Goal: Transaction & Acquisition: Purchase product/service

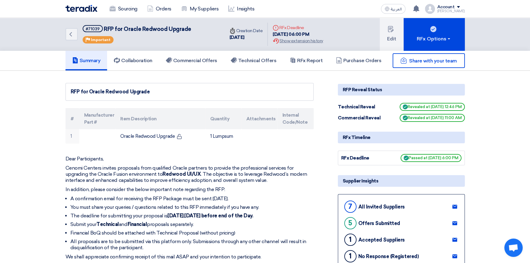
click at [355, 9] on div "Sourcing Orders My Suppliers Insights العربية ع You have a new offer for 'RFP f…" at bounding box center [265, 8] width 408 height 17
click at [321, 1] on div "Sourcing Orders My Suppliers Insights العربية ع You have a new offer for 'RFP f…" at bounding box center [265, 8] width 408 height 17
click at [419, 11] on icon at bounding box center [416, 8] width 7 height 7
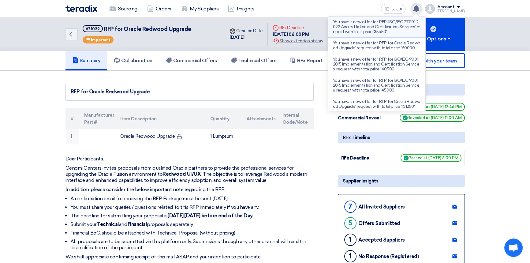
click at [376, 28] on p "You have a new offer for 'RFP-ISO/IEC 27001:2022 Accreditation and Certificatio…" at bounding box center [376, 27] width 87 height 15
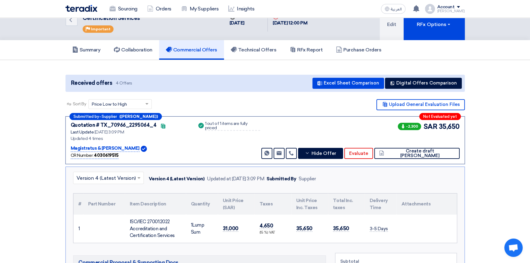
scroll to position [28, 0]
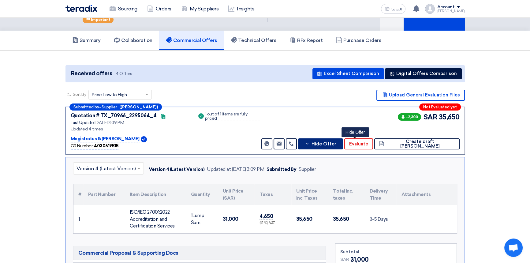
click at [336, 144] on span "Hide Offer" at bounding box center [323, 144] width 25 height 5
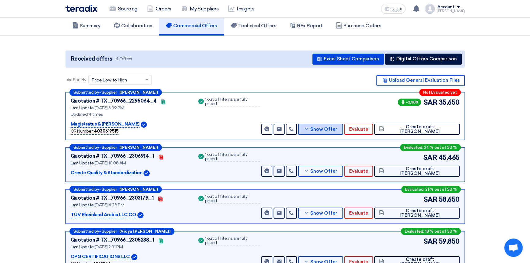
scroll to position [55, 0]
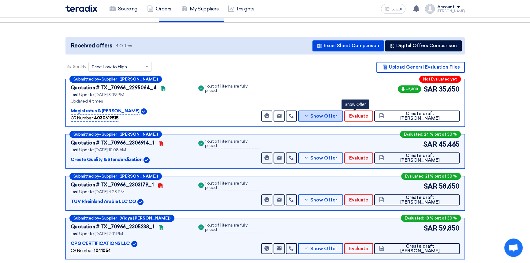
click at [337, 115] on span "Show Offer" at bounding box center [323, 116] width 27 height 5
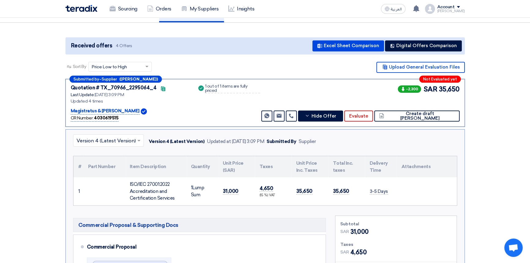
click at [112, 136] on input "text" at bounding box center [105, 141] width 58 height 10
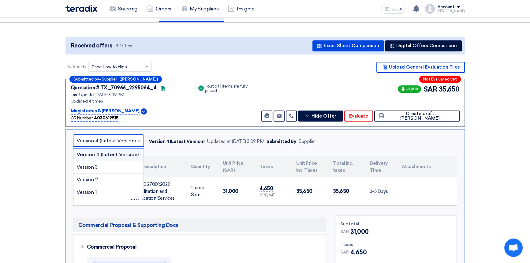
click at [108, 139] on input "text" at bounding box center [105, 141] width 58 height 10
click at [110, 141] on input "text" at bounding box center [105, 141] width 58 height 10
click at [103, 167] on div "Version 3" at bounding box center [108, 167] width 70 height 13
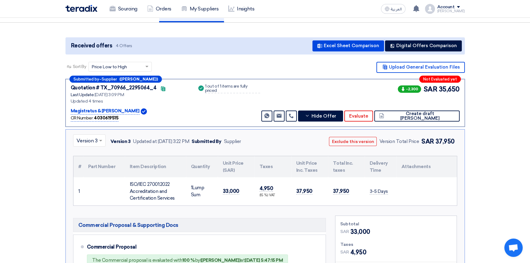
click at [92, 143] on input "text" at bounding box center [86, 141] width 20 height 10
click at [88, 177] on span "Version 2" at bounding box center [86, 180] width 21 height 6
click at [86, 138] on input "text" at bounding box center [86, 141] width 20 height 10
click at [80, 191] on span "Version 1" at bounding box center [86, 192] width 20 height 6
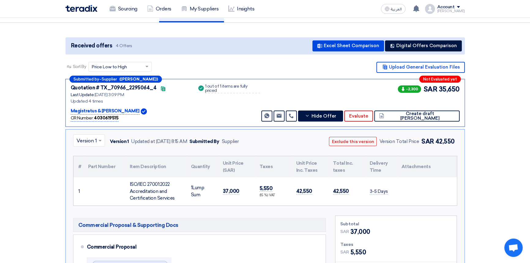
click at [87, 143] on input "text" at bounding box center [85, 141] width 19 height 10
click at [85, 152] on span "Version 4 (Latest Version)" at bounding box center [105, 154] width 59 height 6
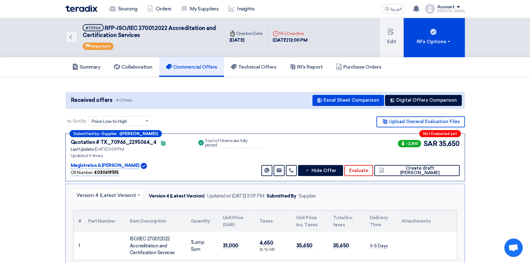
scroll to position [0, 0]
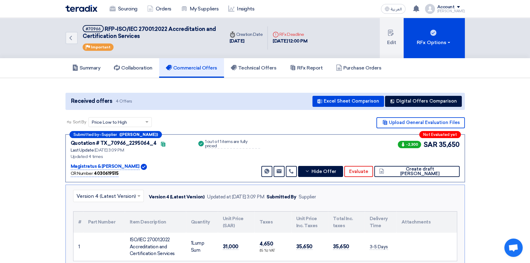
click at [118, 193] on input "text" at bounding box center [105, 196] width 58 height 10
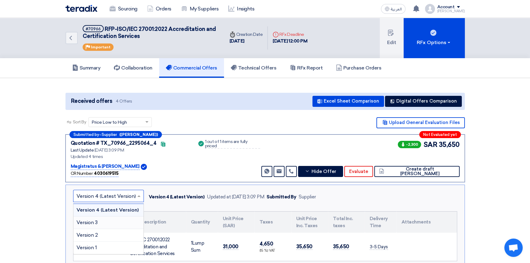
click at [99, 224] on div "Version 3" at bounding box center [108, 222] width 70 height 13
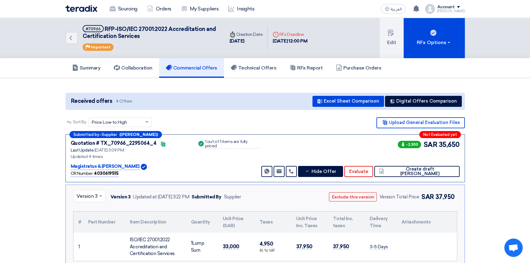
click at [86, 198] on input "text" at bounding box center [86, 196] width 20 height 10
click at [85, 209] on span "Version 4 (Latest Version)" at bounding box center [105, 210] width 59 height 6
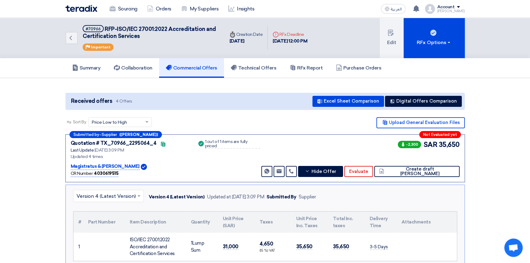
scroll to position [55, 0]
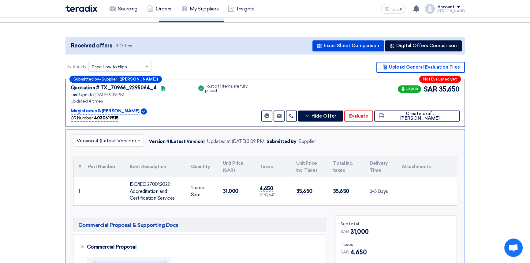
click at [106, 142] on input "text" at bounding box center [105, 141] width 58 height 10
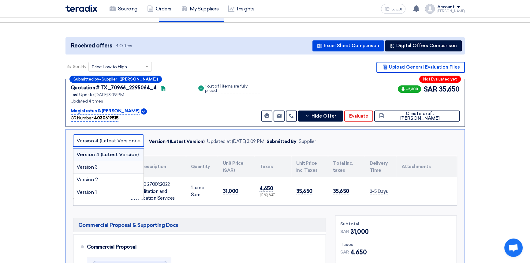
click at [100, 167] on div "Version 3" at bounding box center [108, 167] width 70 height 13
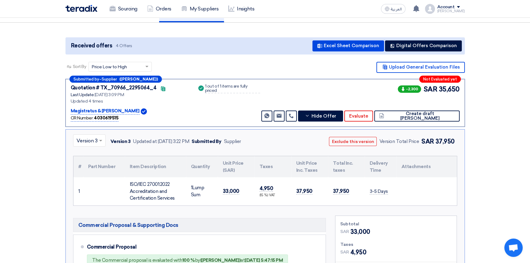
click at [88, 142] on input "text" at bounding box center [86, 141] width 20 height 10
click at [88, 152] on span "Version 4 (Latest Version)" at bounding box center [105, 154] width 59 height 6
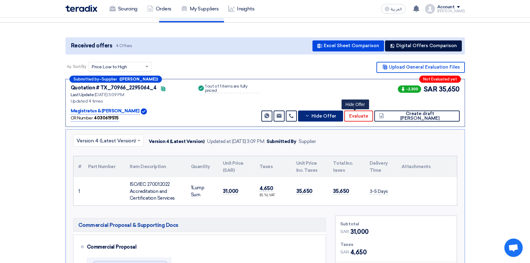
click at [336, 115] on span "Hide Offer" at bounding box center [323, 116] width 25 height 5
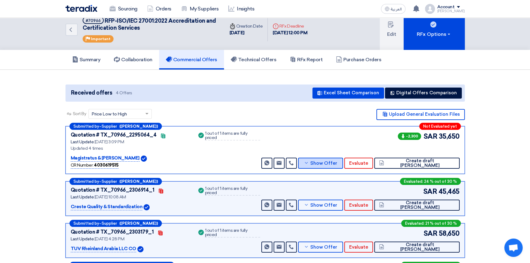
scroll to position [0, 0]
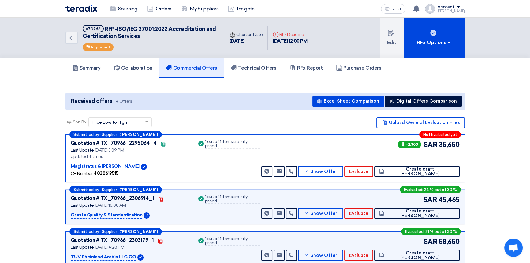
click at [80, 7] on img at bounding box center [81, 8] width 32 height 7
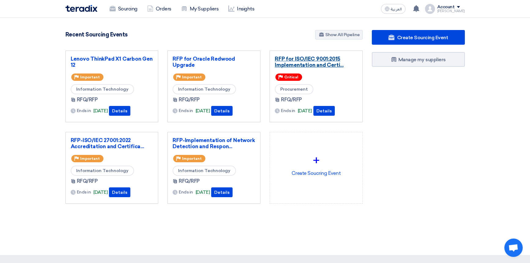
click at [308, 58] on link "RFP for ISO/IEC 9001:2015 Implementation and Certi..." at bounding box center [316, 62] width 83 height 12
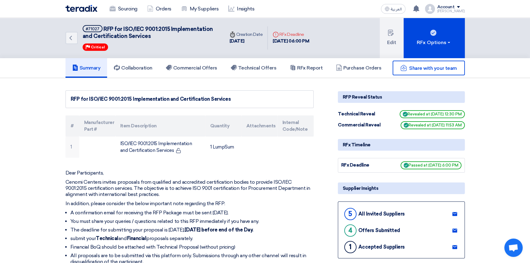
click at [74, 9] on img at bounding box center [81, 8] width 32 height 7
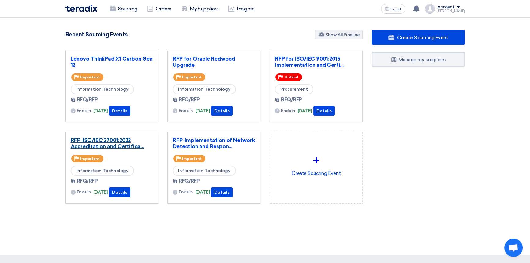
click at [92, 139] on link "RFP-ISO/IEC 27001:2022 Accreditation and Certifica..." at bounding box center [112, 143] width 83 height 12
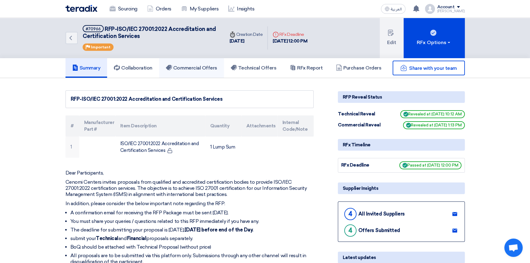
drag, startPoint x: 202, startPoint y: 65, endPoint x: 205, endPoint y: 66, distance: 3.2
click at [202, 66] on h5 "Commercial Offers" at bounding box center [191, 68] width 51 height 6
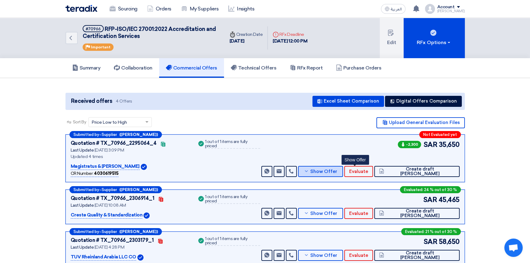
click at [337, 170] on span "Show Offer" at bounding box center [323, 171] width 27 height 5
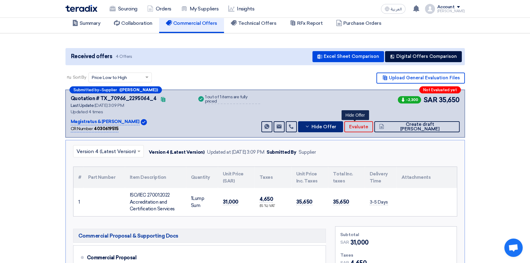
scroll to position [55, 0]
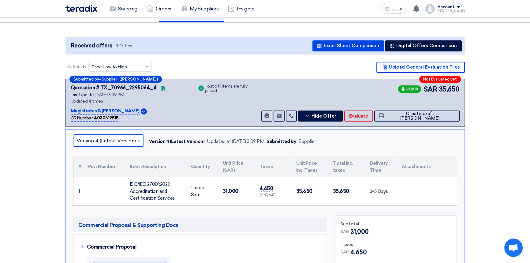
click at [110, 140] on input "text" at bounding box center [105, 141] width 58 height 10
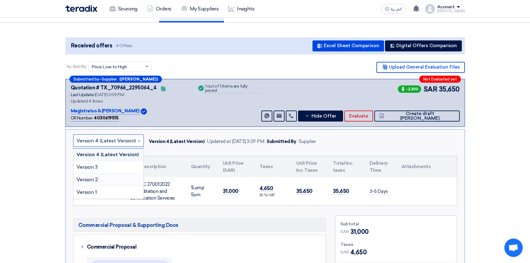
click at [99, 180] on div "Version 2" at bounding box center [108, 179] width 70 height 13
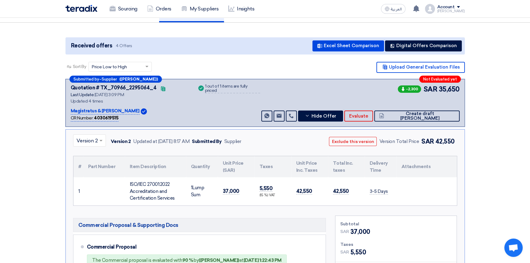
click at [86, 136] on input "text" at bounding box center [86, 141] width 20 height 10
click at [89, 194] on span "Version 1" at bounding box center [86, 192] width 20 height 6
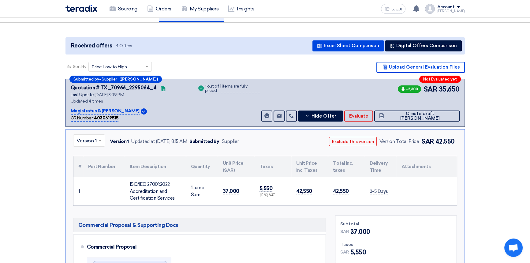
click at [82, 138] on input "text" at bounding box center [85, 141] width 19 height 10
click at [86, 153] on span "Version 4 (Latest Version)" at bounding box center [105, 154] width 59 height 6
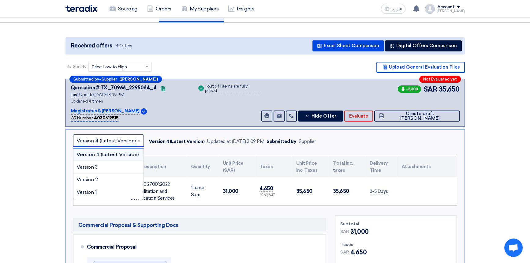
click at [113, 142] on input "text" at bounding box center [105, 141] width 58 height 10
click at [343, 119] on button "Hide Offer" at bounding box center [320, 115] width 45 height 11
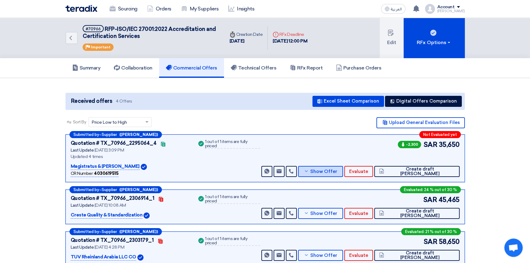
scroll to position [0, 0]
click at [89, 9] on img at bounding box center [81, 8] width 32 height 7
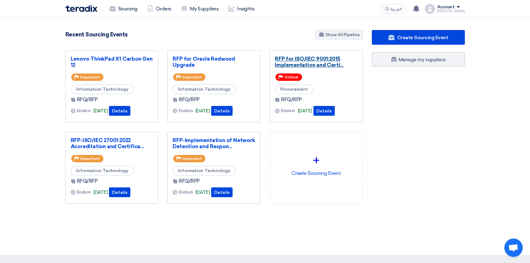
click at [308, 63] on link "RFP for ISO/IEC 9001:2015 Implementation and Certi..." at bounding box center [316, 62] width 83 height 12
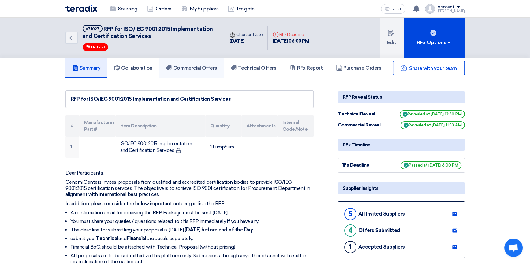
click at [204, 70] on h5 "Commercial Offers" at bounding box center [191, 68] width 51 height 6
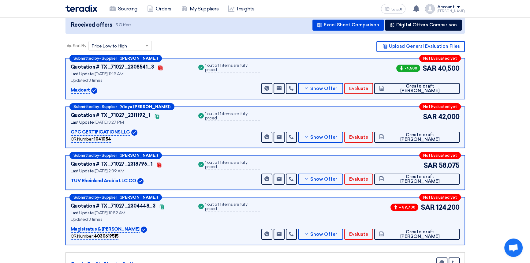
scroll to position [111, 0]
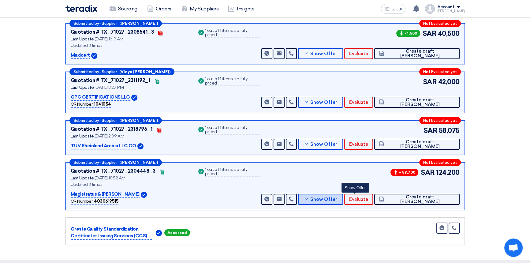
click at [337, 199] on span "Show Offer" at bounding box center [323, 199] width 27 height 5
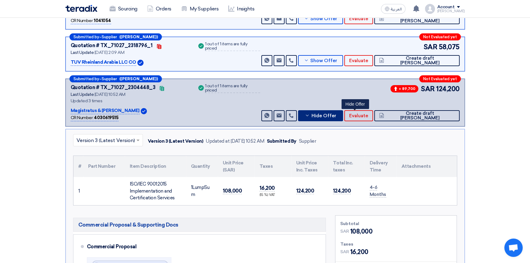
scroll to position [0, 0]
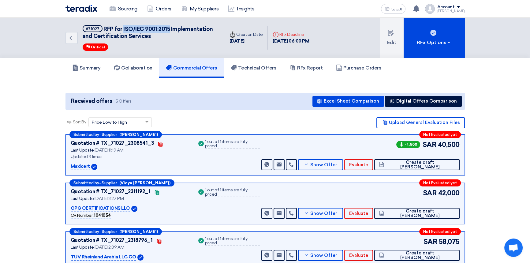
drag, startPoint x: 122, startPoint y: 29, endPoint x: 168, endPoint y: 30, distance: 45.6
click at [168, 30] on span "RFP for ISO/IEC 9001:2015 Implementation and Certification Services" at bounding box center [148, 33] width 130 height 14
copy span "ISO/IEC 9001:2015"
click at [80, 10] on img at bounding box center [81, 8] width 32 height 7
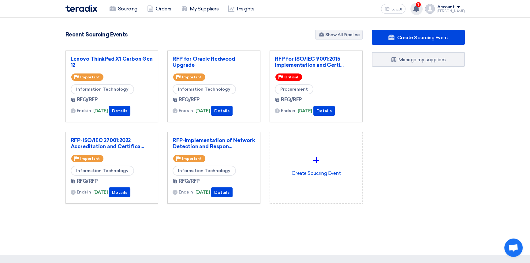
click at [421, 4] on span "1" at bounding box center [418, 4] width 5 height 5
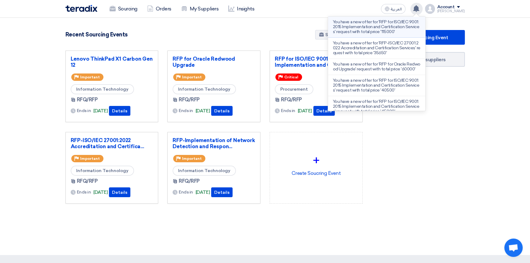
click at [365, 27] on p "You have a new offer for 'RFP for ISO/IEC 9001:2015 Implementation and Certific…" at bounding box center [376, 27] width 87 height 15
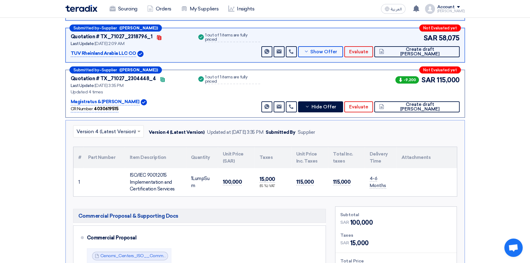
scroll to position [189, 0]
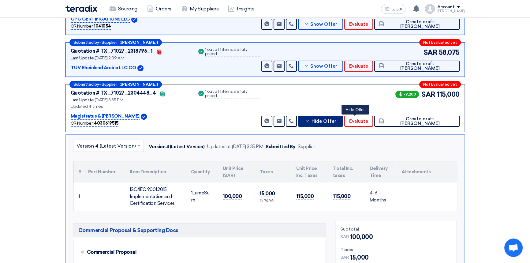
click at [336, 120] on span "Hide Offer" at bounding box center [323, 121] width 25 height 5
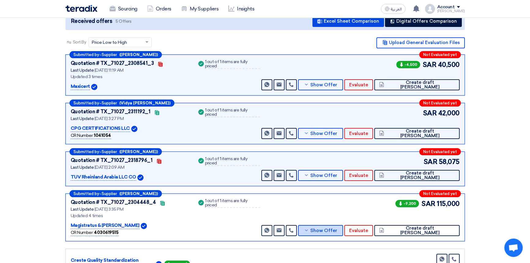
scroll to position [78, 0]
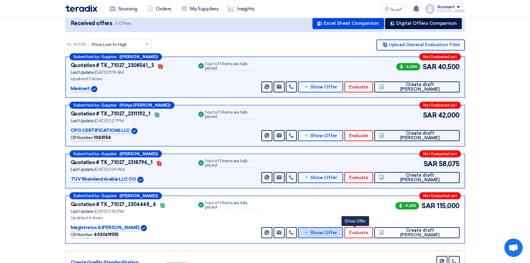
click at [337, 230] on span "Show Offer" at bounding box center [323, 232] width 27 height 5
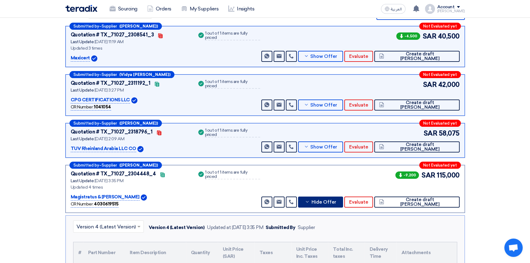
scroll to position [161, 0]
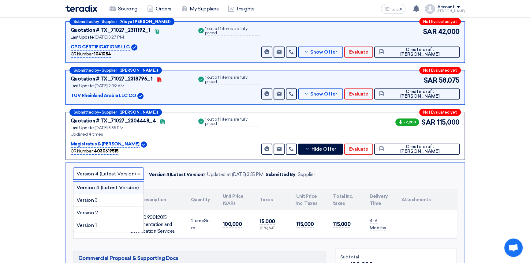
click at [111, 169] on input "text" at bounding box center [105, 174] width 58 height 10
click at [98, 200] on div "Version 3" at bounding box center [108, 200] width 70 height 13
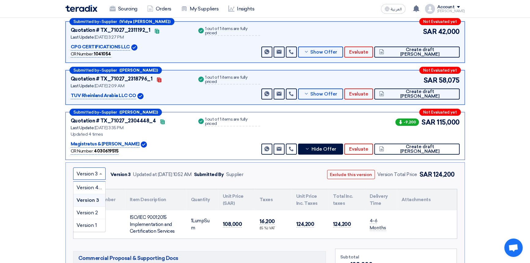
click at [95, 174] on input "text" at bounding box center [86, 174] width 20 height 10
click at [94, 184] on span "Version 4 (Latest Version)" at bounding box center [105, 187] width 59 height 6
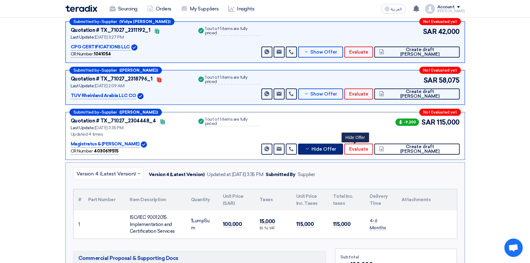
click at [343, 144] on button "Hide Offer" at bounding box center [320, 148] width 45 height 11
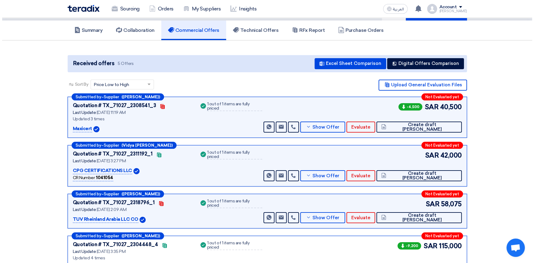
scroll to position [0, 0]
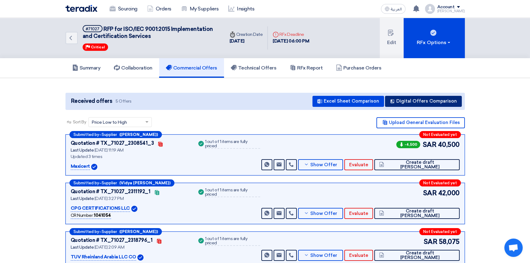
click at [419, 101] on button "Digital Offers Comparison" at bounding box center [423, 101] width 77 height 11
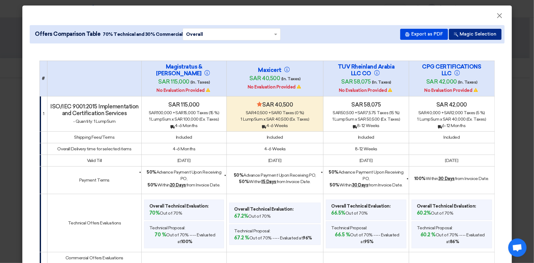
click at [454, 37] on button "Magic Selection" at bounding box center [475, 34] width 53 height 11
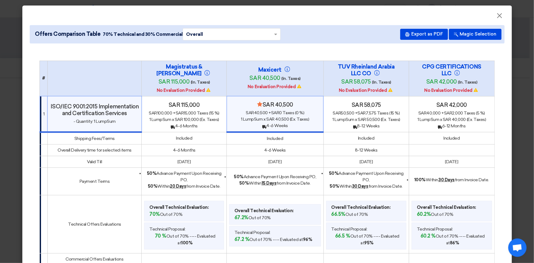
click at [322, 51] on div "# Magistratus & Proctor sar 115,000 (In. Taxes) No Evaluation Provided Maxicert…" at bounding box center [267, 245] width 475 height 388
click at [437, 51] on div "# Magistratus & Proctor sar 115,000 (In. Taxes) No Evaluation Provided Maxicert…" at bounding box center [267, 245] width 475 height 388
click at [496, 17] on span "×" at bounding box center [499, 17] width 6 height 12
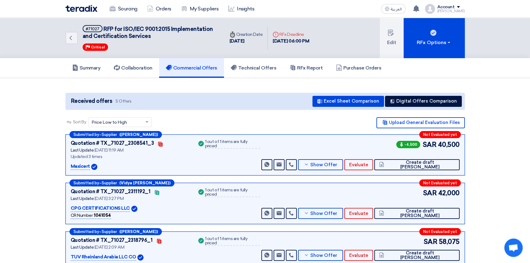
click at [198, 67] on h5 "Commercial Offers" at bounding box center [191, 68] width 51 height 6
click at [414, 101] on button "Digital Offers Comparison" at bounding box center [423, 101] width 77 height 11
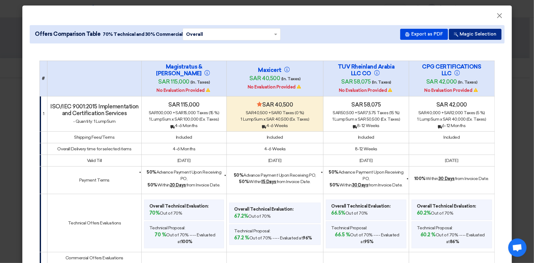
click at [475, 34] on button "Magic Selection" at bounding box center [475, 34] width 53 height 11
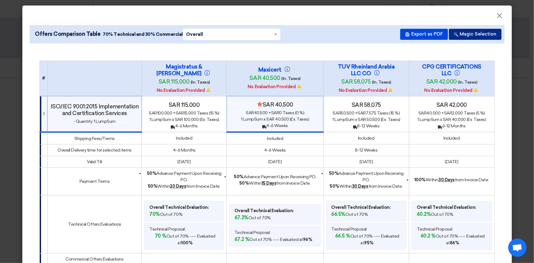
click at [472, 36] on button "Magic Selection" at bounding box center [475, 34] width 53 height 11
click at [471, 35] on button "Magic Selection" at bounding box center [475, 34] width 53 height 11
click at [471, 32] on button "Magic Selection" at bounding box center [475, 34] width 53 height 11
click at [436, 54] on div "# Magistratus & Proctor sar 115,000 (In. Taxes) No Evaluation Provided Maxicert…" at bounding box center [267, 245] width 475 height 388
click at [465, 35] on button "Magic Selection" at bounding box center [475, 34] width 53 height 11
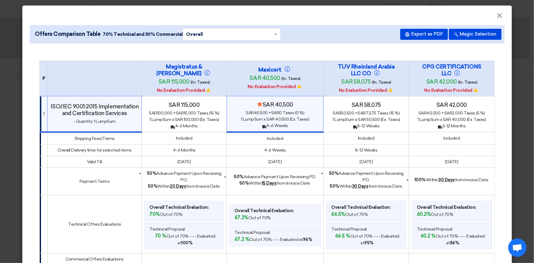
click at [443, 51] on div "# Magistratus & Proctor sar 115,000 (In. Taxes) No Evaluation Provided Maxicert…" at bounding box center [267, 245] width 475 height 388
click at [463, 36] on button "Magic Selection" at bounding box center [475, 34] width 53 height 11
click at [459, 53] on div "# Magistratus & Proctor sar 115,000 (In. Taxes) No Evaluation Provided Maxicert…" at bounding box center [267, 245] width 475 height 388
click at [471, 32] on button "Magic Selection" at bounding box center [475, 34] width 53 height 11
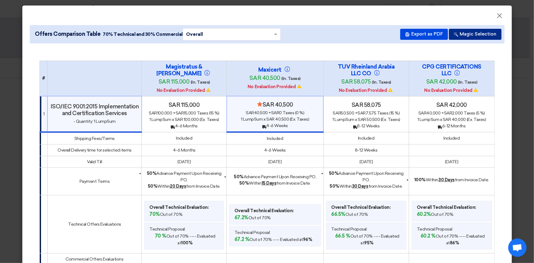
click at [474, 33] on button "Magic Selection" at bounding box center [475, 34] width 53 height 11
click at [463, 34] on button "Magic Selection" at bounding box center [475, 34] width 53 height 11
click at [496, 18] on span "×" at bounding box center [499, 17] width 6 height 12
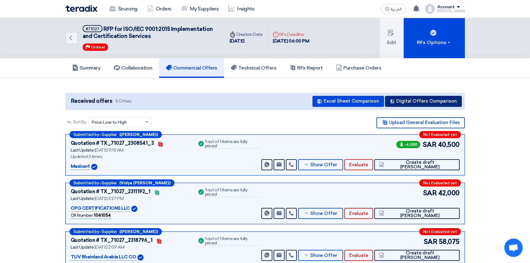
click at [422, 104] on button "Digital Offers Comparison" at bounding box center [423, 101] width 77 height 11
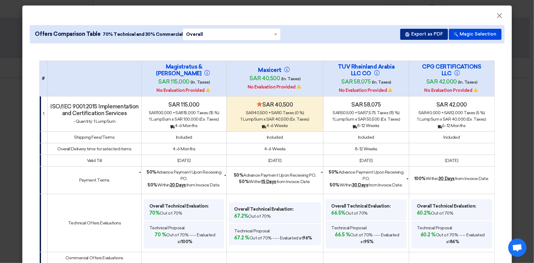
click at [416, 36] on button "Export as PDF" at bounding box center [424, 34] width 48 height 11
click at [470, 34] on button "Magic Selection" at bounding box center [475, 34] width 53 height 11
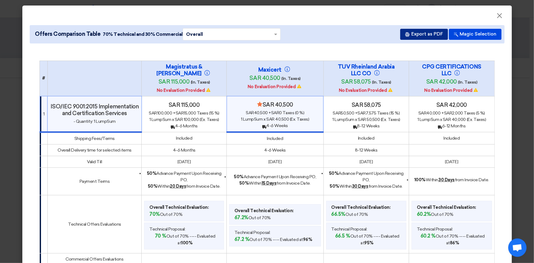
click at [421, 35] on button "Export as PDF" at bounding box center [424, 34] width 48 height 11
drag, startPoint x: 499, startPoint y: 17, endPoint x: 489, endPoint y: 21, distance: 10.1
click at [499, 17] on span "×" at bounding box center [499, 17] width 6 height 12
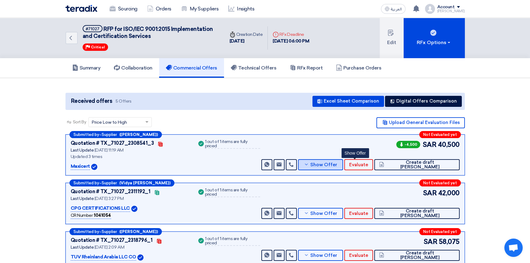
click at [337, 163] on span "Show Offer" at bounding box center [323, 164] width 27 height 5
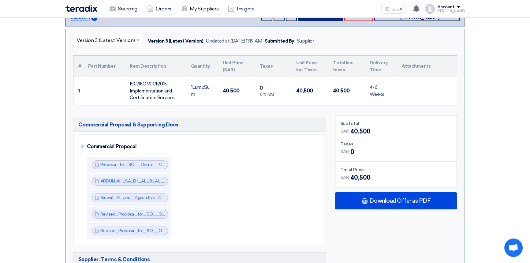
scroll to position [222, 0]
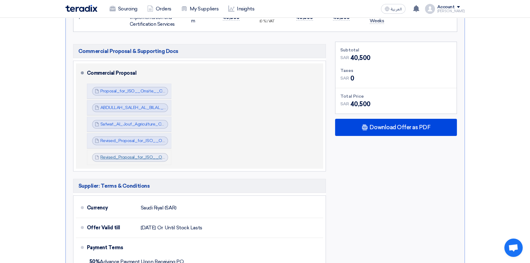
click at [127, 157] on link "Revised_Proposal_for_ISO__Onsite__Cenomi_Centers_KSA_Ref_V_1757060237676.pdf" at bounding box center [190, 156] width 180 height 5
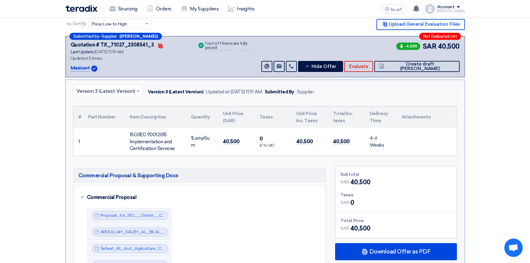
scroll to position [0, 0]
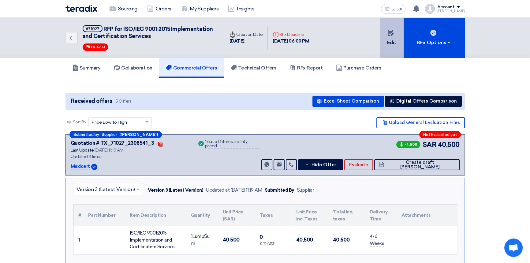
click at [392, 45] on button "Edit" at bounding box center [392, 38] width 24 height 40
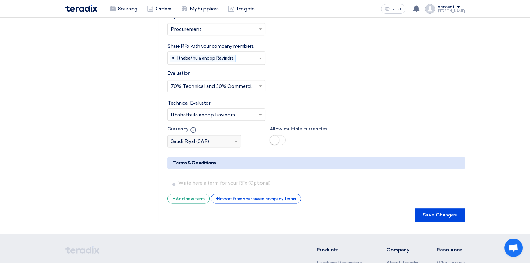
scroll to position [939, 0]
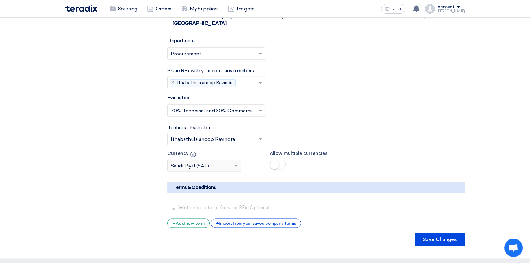
click at [284, 159] on span at bounding box center [278, 164] width 16 height 10
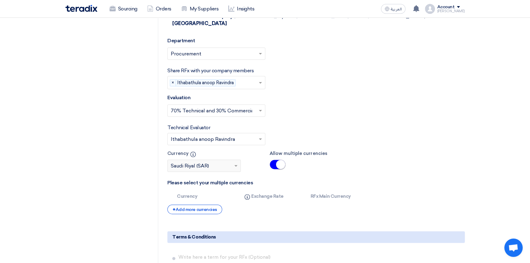
click at [271, 159] on span at bounding box center [278, 164] width 16 height 10
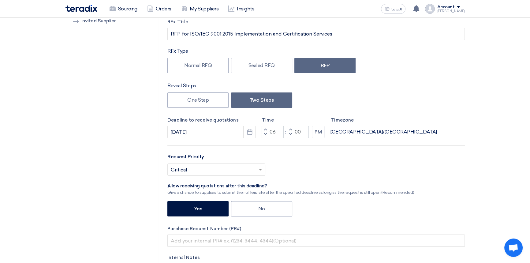
scroll to position [0, 0]
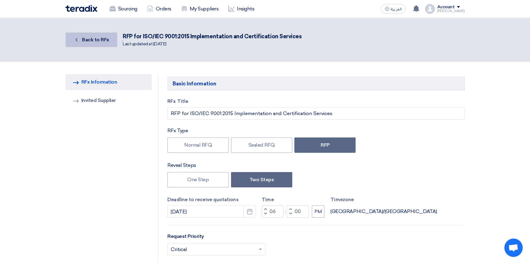
click at [96, 40] on span "Back to RFx" at bounding box center [95, 40] width 27 height 6
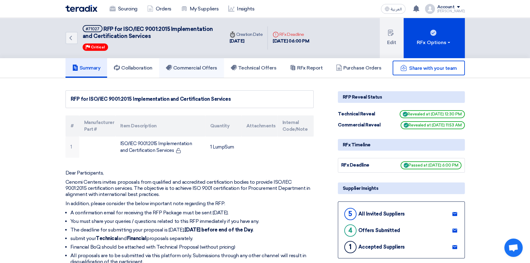
click at [199, 68] on h5 "Commercial Offers" at bounding box center [191, 68] width 51 height 6
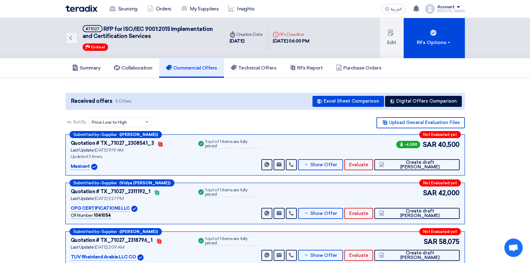
click at [77, 5] on img at bounding box center [81, 8] width 32 height 7
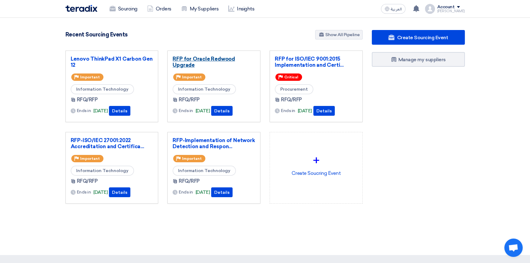
click at [206, 59] on link "RFP for Oracle Redwood Upgrade" at bounding box center [214, 62] width 83 height 12
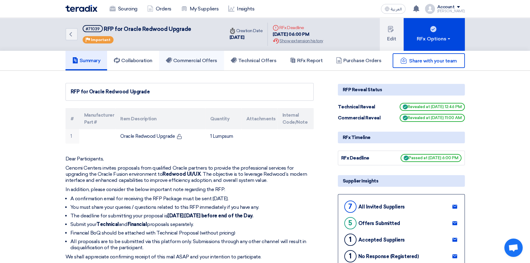
click at [198, 61] on h5 "Commercial Offers" at bounding box center [191, 61] width 51 height 6
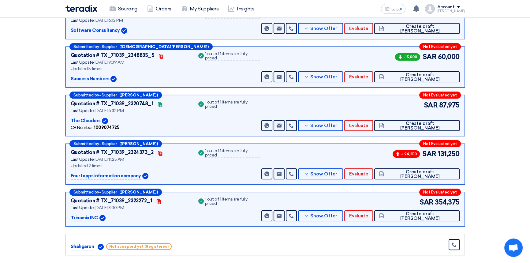
scroll to position [139, 0]
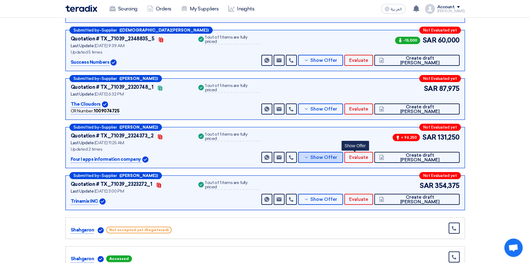
click at [343, 161] on button "Show Offer" at bounding box center [320, 157] width 45 height 11
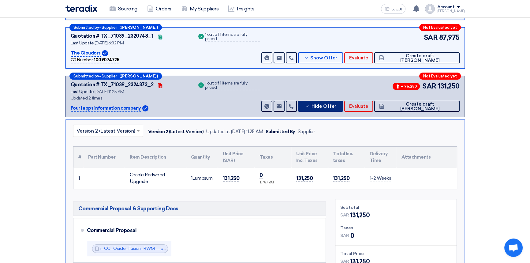
scroll to position [195, 0]
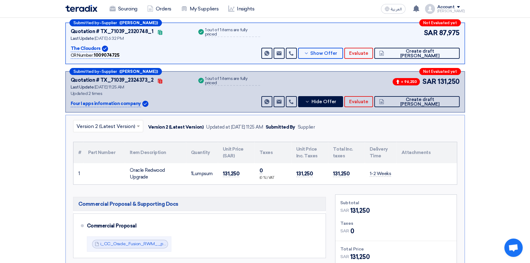
click at [102, 124] on input "text" at bounding box center [104, 127] width 57 height 10
click at [91, 154] on span "Version 1" at bounding box center [86, 153] width 20 height 6
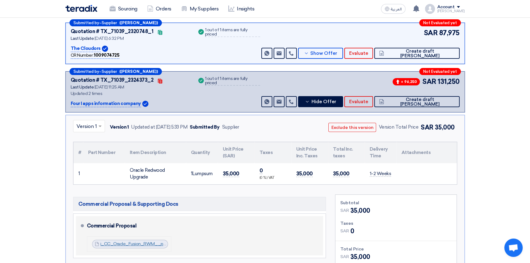
click at [131, 244] on link "i_CC_Oracle_Fusion_RWM__proposal_CP_V__1755786566027.pdf" at bounding box center [168, 243] width 136 height 5
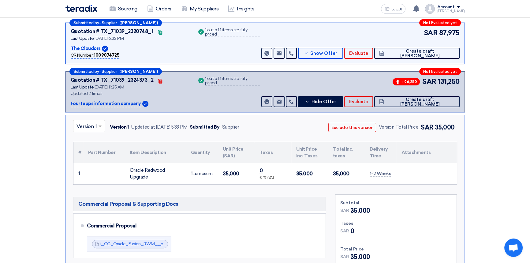
click at [86, 129] on input "text" at bounding box center [85, 127] width 19 height 10
click at [86, 139] on span "Version 2 (Latest Version)" at bounding box center [105, 140] width 59 height 6
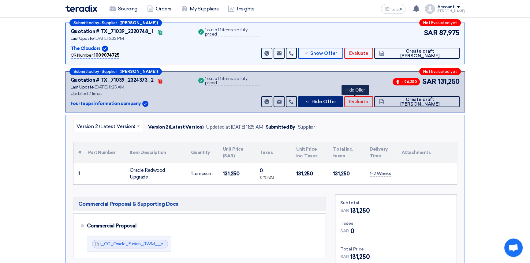
click at [336, 103] on span "Hide Offer" at bounding box center [323, 101] width 25 height 5
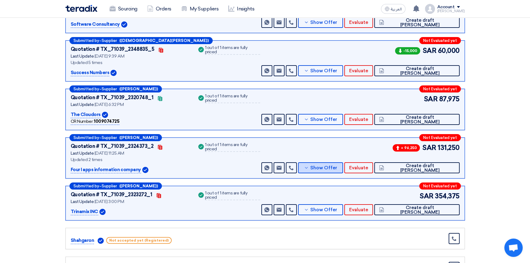
scroll to position [0, 0]
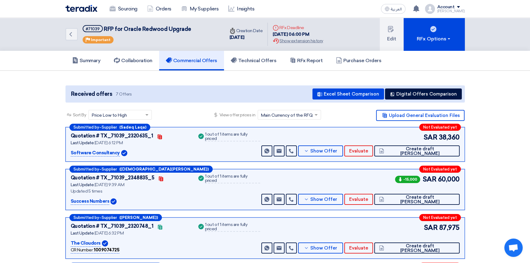
click at [85, 7] on img at bounding box center [81, 8] width 32 height 7
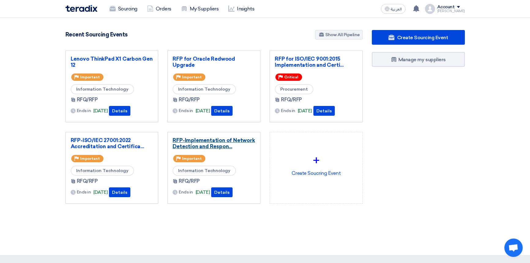
click at [216, 140] on link "RFP-Implementation of Network Detection and Respon..." at bounding box center [214, 143] width 83 height 12
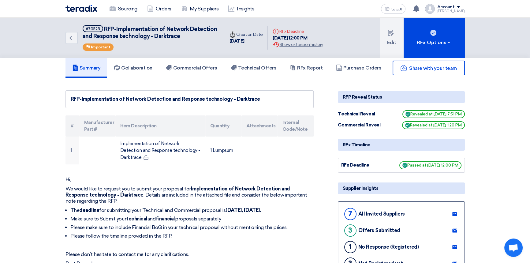
click at [364, 67] on div "Share with your team" at bounding box center [401, 68] width 127 height 15
click at [357, 67] on div "Share with your team" at bounding box center [401, 68] width 127 height 15
click at [191, 68] on h5 "Commercial Offers" at bounding box center [191, 68] width 51 height 6
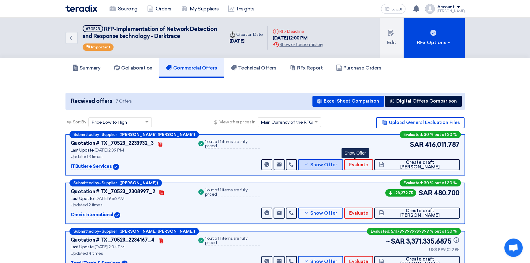
click at [343, 169] on button "Show Offer" at bounding box center [320, 164] width 45 height 11
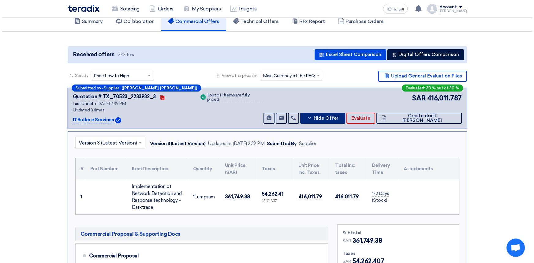
scroll to position [55, 0]
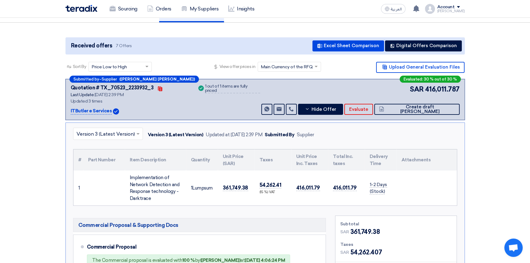
click at [104, 132] on input "text" at bounding box center [104, 134] width 57 height 10
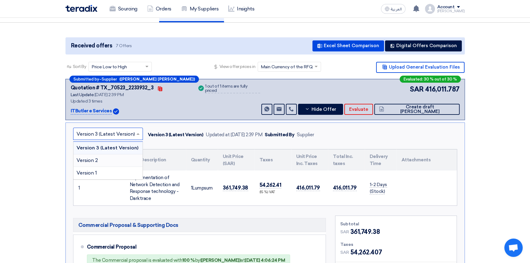
click at [96, 159] on span "Version 2" at bounding box center [86, 160] width 21 height 6
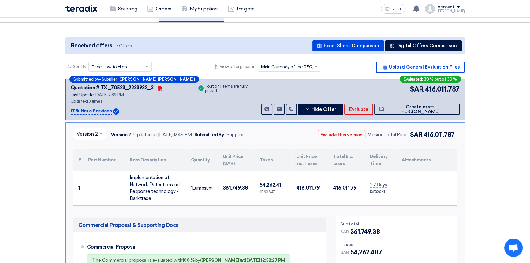
click at [90, 133] on input "text" at bounding box center [86, 134] width 20 height 10
click at [91, 173] on span "Version 1" at bounding box center [86, 173] width 20 height 6
click at [90, 135] on input "text" at bounding box center [85, 134] width 19 height 10
click at [88, 149] on span "Version 3 (Latest Version)" at bounding box center [105, 148] width 58 height 6
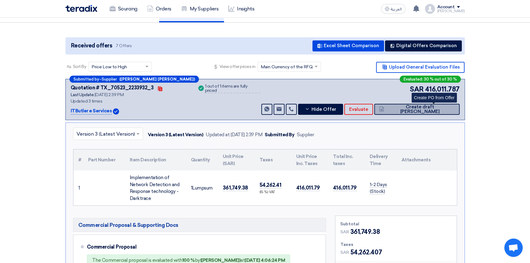
click at [445, 107] on span "Create draft PO" at bounding box center [419, 109] width 69 height 9
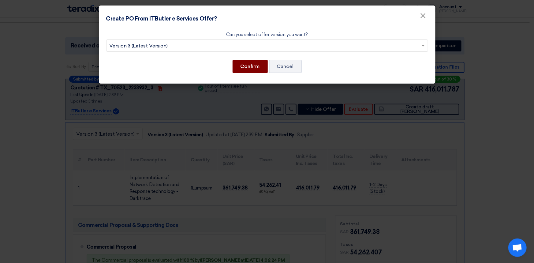
click at [248, 66] on button "Confirm" at bounding box center [249, 66] width 35 height 13
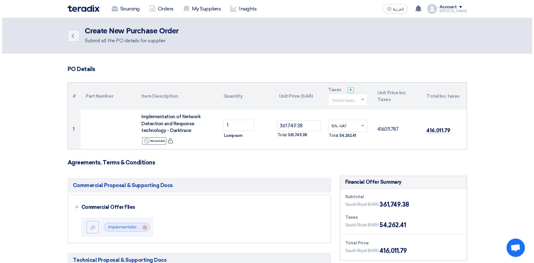
scroll to position [167, 0]
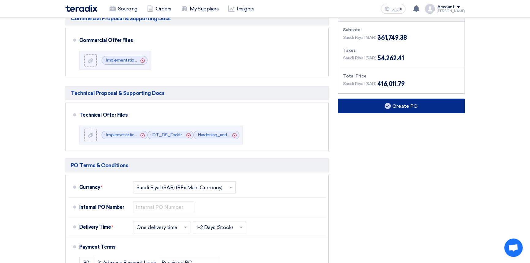
click at [389, 100] on button "Create PO" at bounding box center [401, 106] width 127 height 15
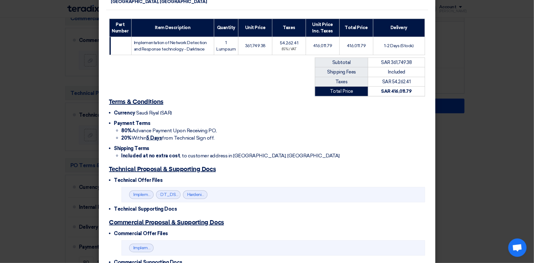
scroll to position [145, 0]
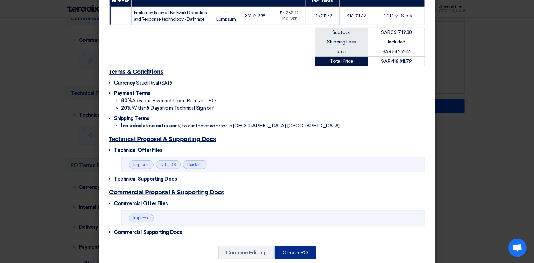
click at [293, 246] on button "Create PO" at bounding box center [295, 252] width 41 height 13
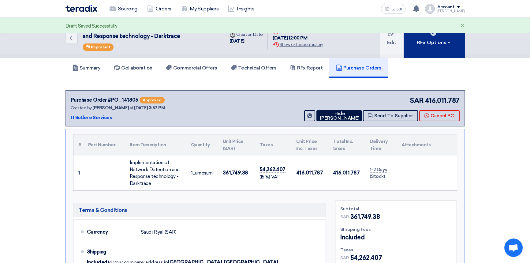
click at [437, 42] on div "RFx Options" at bounding box center [434, 42] width 35 height 7
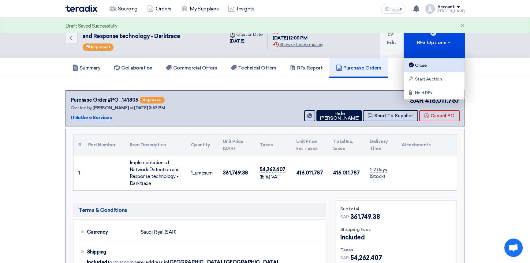
click at [429, 65] on div "Close" at bounding box center [433, 64] width 53 height 7
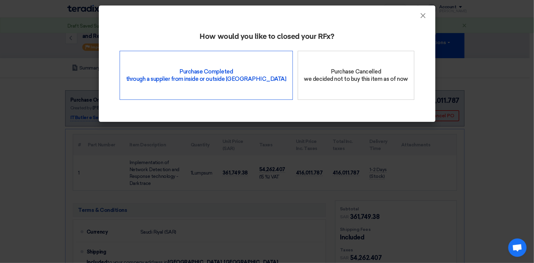
click at [190, 63] on div "Purchase Completed through a supplier from inside or outside Teradix" at bounding box center [206, 75] width 173 height 49
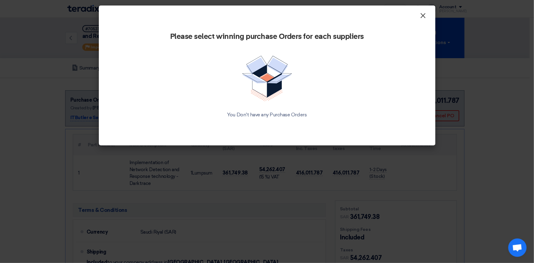
click at [423, 17] on span "×" at bounding box center [423, 17] width 6 height 12
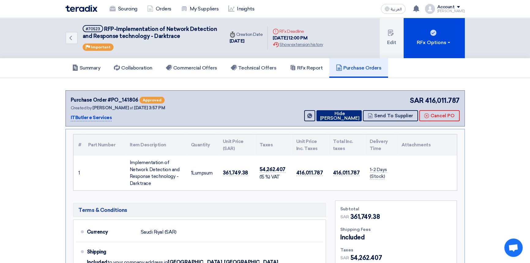
click at [348, 116] on button "Hide PO" at bounding box center [338, 115] width 45 height 11
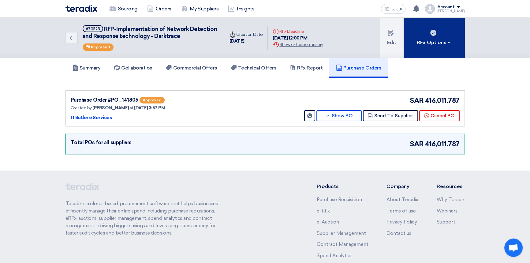
click at [434, 40] on div "RFx Options" at bounding box center [434, 42] width 35 height 7
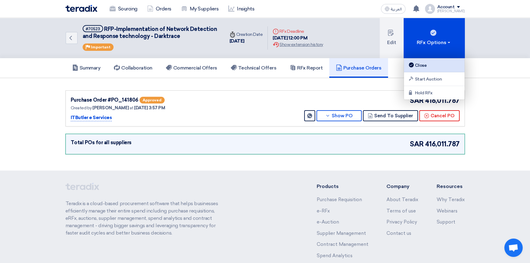
click at [424, 67] on div "Close" at bounding box center [433, 64] width 53 height 7
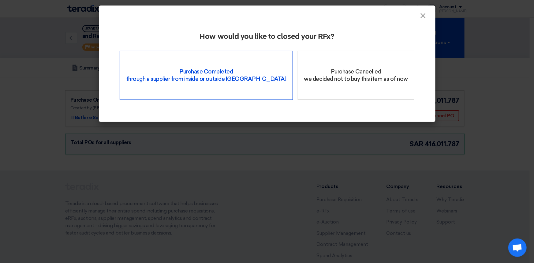
click at [192, 74] on div "Purchase Completed through a supplier from inside or outside Teradix" at bounding box center [206, 75] width 173 height 49
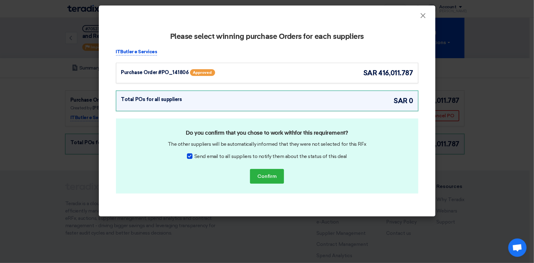
click at [238, 68] on div "Purchase Order #PO_141806 Approved" at bounding box center [180, 72] width 119 height 9
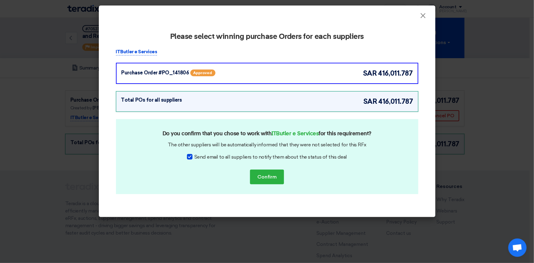
click at [199, 156] on span "Send email to all suppliers to notify them about the status of this deal" at bounding box center [270, 156] width 153 height 7
click at [198, 156] on input "Send email to all suppliers to notify them about the status of this deal" at bounding box center [196, 155] width 4 height 4
click at [192, 156] on div at bounding box center [190, 157] width 6 height 6
click at [194, 156] on input "Send email to all suppliers to notify them about the status of this deal" at bounding box center [196, 155] width 4 height 4
checkbox input "true"
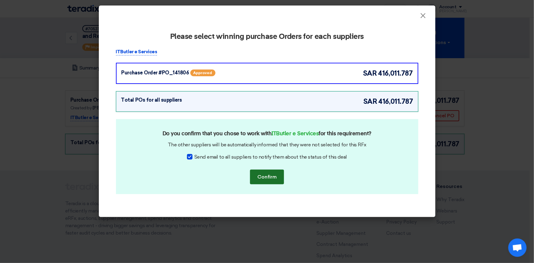
click at [273, 180] on button "Confirm" at bounding box center [267, 176] width 34 height 15
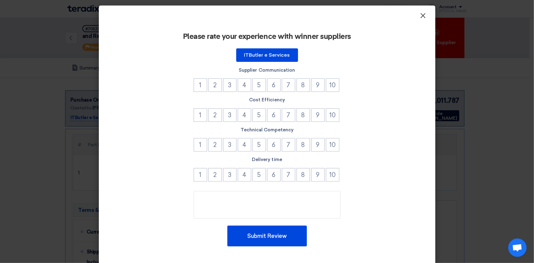
click at [421, 15] on span "×" at bounding box center [423, 17] width 6 height 12
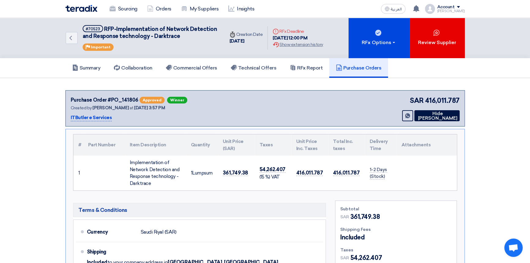
click at [82, 5] on img at bounding box center [81, 8] width 32 height 7
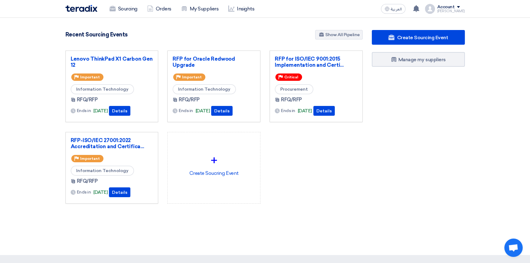
click at [324, 171] on div "Lenovo ThinkPad X1 Carbon Gen 12 Priority Important Information Technology RFQ/…" at bounding box center [214, 131] width 306 height 163
click at [104, 61] on link "Lenovo ThinkPad X1 Carbon Gen 12" at bounding box center [112, 62] width 83 height 12
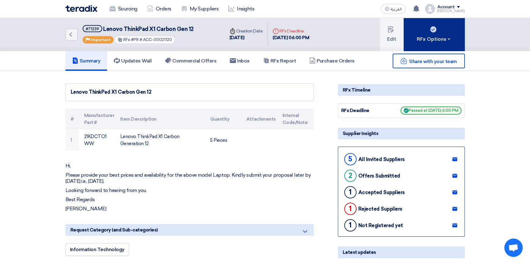
click at [445, 41] on div "RFx Options" at bounding box center [434, 38] width 35 height 7
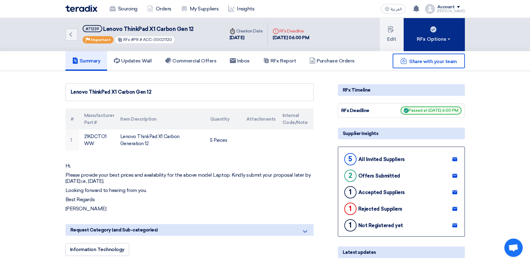
click at [446, 37] on div "RFx Options" at bounding box center [434, 38] width 35 height 7
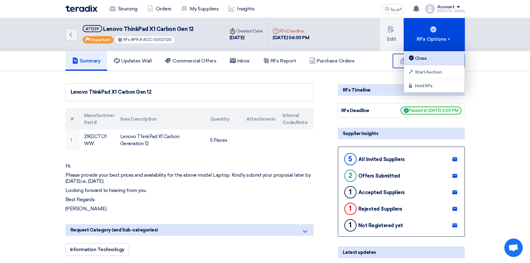
click at [428, 60] on div "Close" at bounding box center [433, 57] width 53 height 7
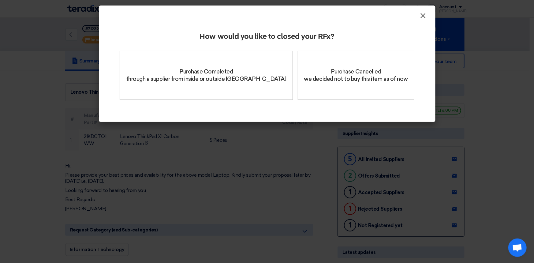
click at [423, 16] on span "×" at bounding box center [423, 17] width 6 height 12
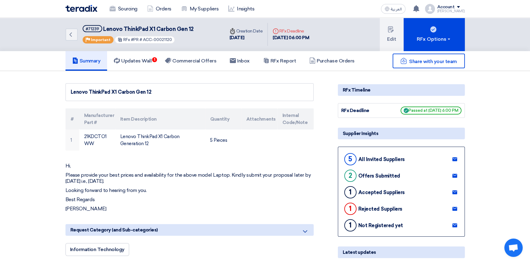
click at [83, 11] on img at bounding box center [81, 8] width 32 height 7
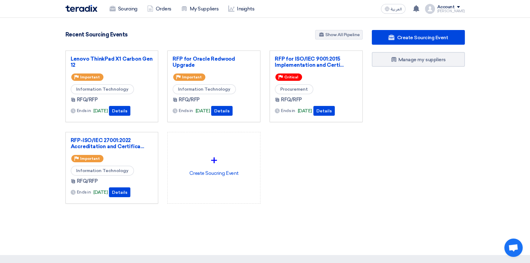
drag, startPoint x: 391, startPoint y: 169, endPoint x: 432, endPoint y: 70, distance: 107.3
click at [391, 169] on div "Create Sourcing Event Manage my suppliers" at bounding box center [418, 129] width 102 height 198
click at [126, 22] on section "4865 RFx remaining 10 Auctions remaining Create Sourcing Event" at bounding box center [265, 131] width 530 height 227
click at [447, 8] on div "Account" at bounding box center [445, 7] width 17 height 5
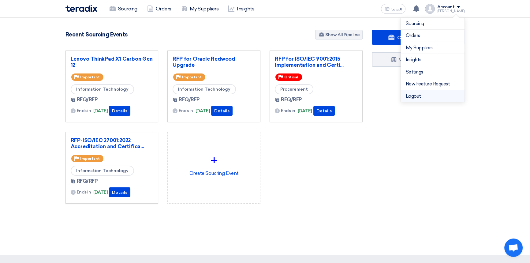
click at [415, 95] on li "Logout" at bounding box center [433, 96] width 64 height 12
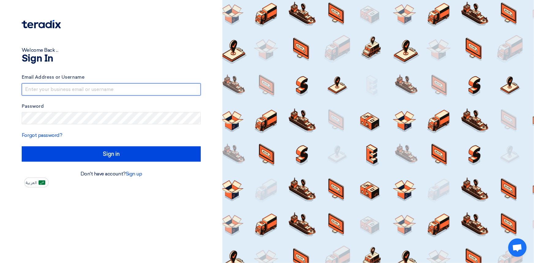
type input "faizan.ahmed@cenomi.com"
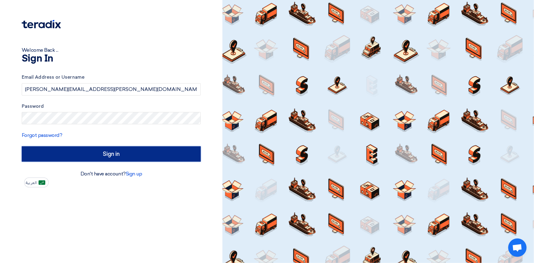
click at [129, 156] on input "Sign in" at bounding box center [111, 153] width 179 height 15
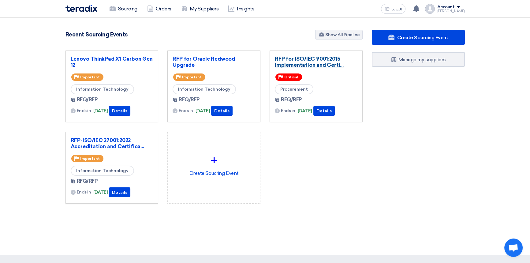
click at [312, 61] on link "RFP for ISO/IEC 9001:2015 Implementation and Certi..." at bounding box center [316, 62] width 83 height 12
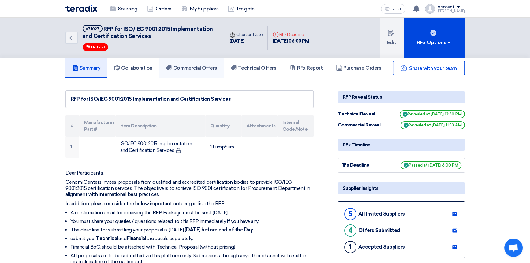
click at [208, 67] on h5 "Commercial Offers" at bounding box center [191, 68] width 51 height 6
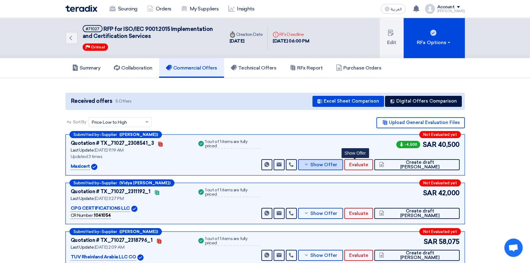
click at [343, 166] on button "Show Offer" at bounding box center [320, 164] width 45 height 11
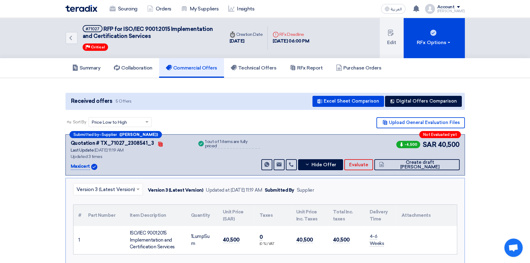
click at [105, 190] on input "text" at bounding box center [104, 189] width 57 height 10
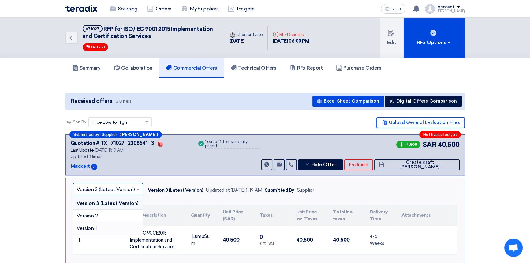
click at [95, 230] on div "Version 1" at bounding box center [107, 228] width 69 height 12
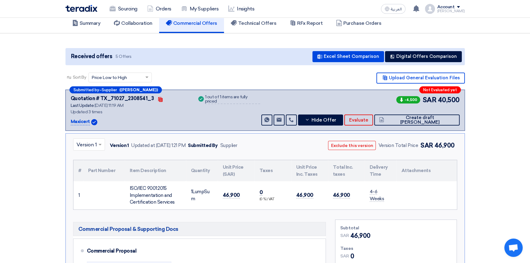
scroll to position [55, 0]
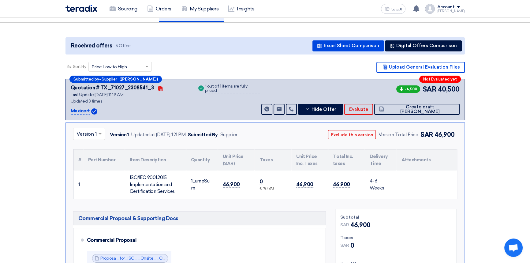
click at [82, 136] on input "text" at bounding box center [85, 134] width 19 height 10
click at [84, 147] on span "Version 3 (Latest Version)" at bounding box center [105, 148] width 58 height 6
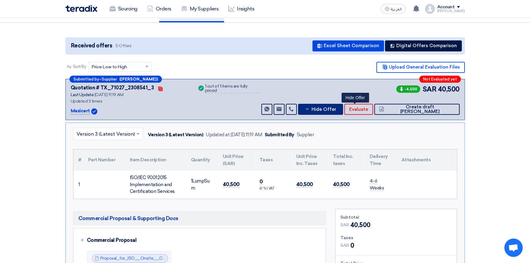
click at [336, 109] on span "Hide Offer" at bounding box center [323, 109] width 25 height 5
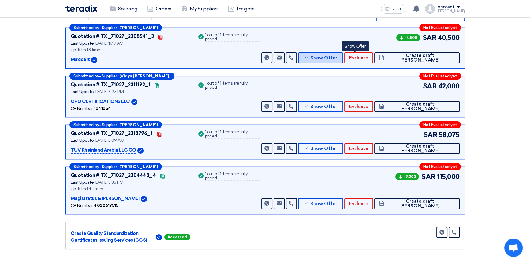
scroll to position [111, 0]
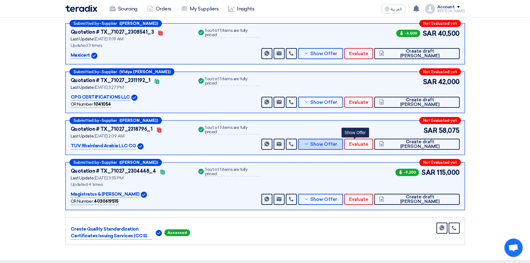
click at [337, 143] on span "Show Offer" at bounding box center [323, 144] width 27 height 5
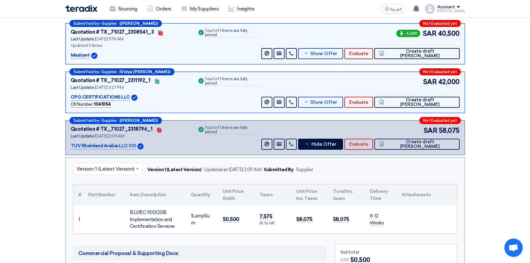
click at [94, 167] on input "text" at bounding box center [104, 169] width 56 height 10
click at [90, 167] on input "text" at bounding box center [104, 169] width 56 height 10
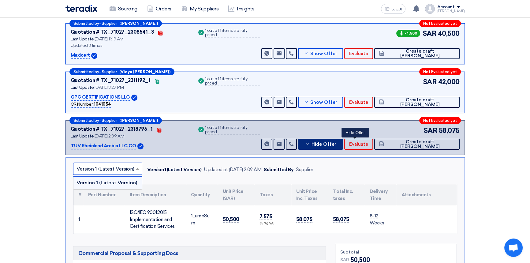
click at [336, 143] on span "Hide Offer" at bounding box center [323, 144] width 25 height 5
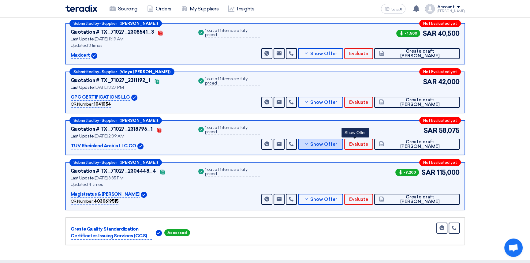
click at [337, 143] on span "Show Offer" at bounding box center [323, 144] width 27 height 5
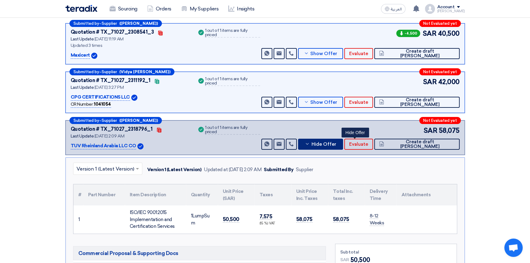
click at [336, 142] on span "Hide Offer" at bounding box center [323, 144] width 25 height 5
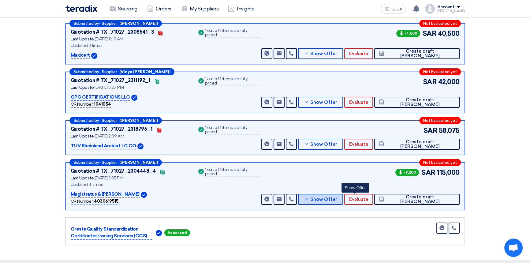
click at [337, 199] on span "Show Offer" at bounding box center [323, 199] width 27 height 5
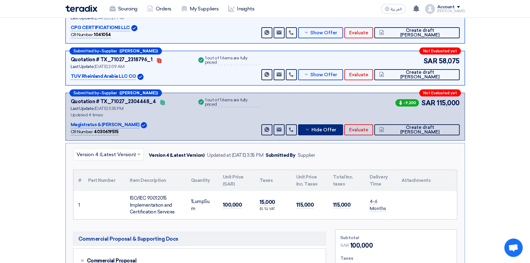
scroll to position [195, 0]
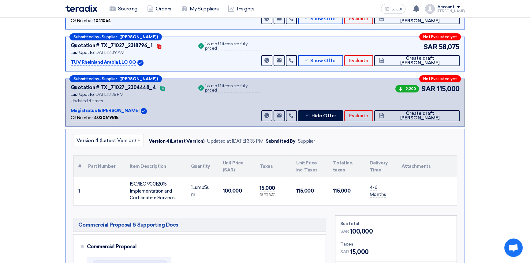
click at [107, 137] on input "text" at bounding box center [105, 141] width 58 height 10
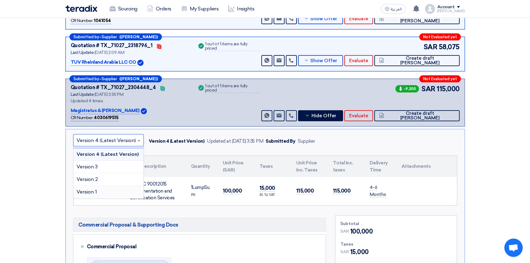
click at [93, 191] on span "Version 1" at bounding box center [86, 192] width 20 height 6
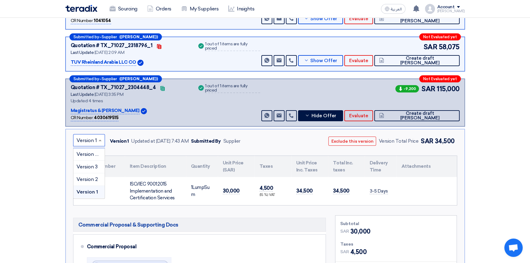
click at [83, 138] on input "text" at bounding box center [85, 141] width 19 height 10
click at [87, 179] on span "Version 2" at bounding box center [86, 179] width 21 height 6
click at [80, 139] on input "text" at bounding box center [86, 141] width 20 height 10
click at [90, 168] on span "Version 3" at bounding box center [86, 167] width 21 height 6
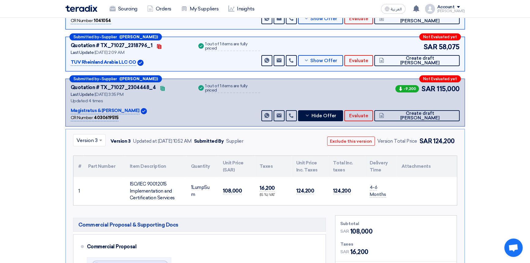
click at [93, 143] on input "text" at bounding box center [86, 141] width 20 height 10
click at [91, 153] on span "Version 4 (Latest Version)" at bounding box center [105, 154] width 59 height 6
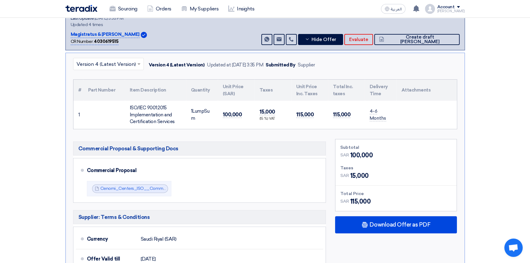
scroll to position [306, 0]
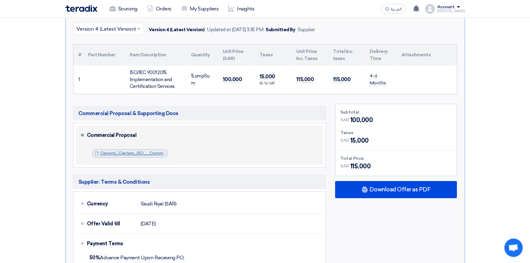
click at [156, 151] on link "Cenomi_Centers_ISO__Commercial_Proposal_CC__R_1757248487514.pdf" at bounding box center [175, 153] width 151 height 5
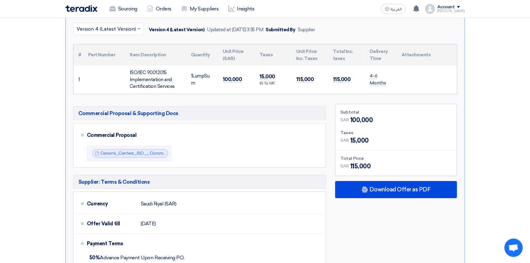
drag, startPoint x: 519, startPoint y: 161, endPoint x: 509, endPoint y: 162, distance: 9.8
click at [519, 161] on section "Received offers 5 Offers Excel Sheet Comparison Digital Offers Comparison Sort …" at bounding box center [265, 56] width 530 height 569
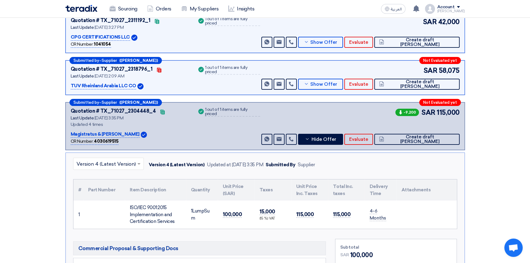
scroll to position [167, 0]
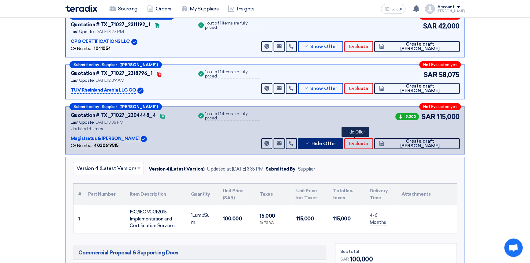
click at [336, 141] on span "Hide Offer" at bounding box center [323, 143] width 25 height 5
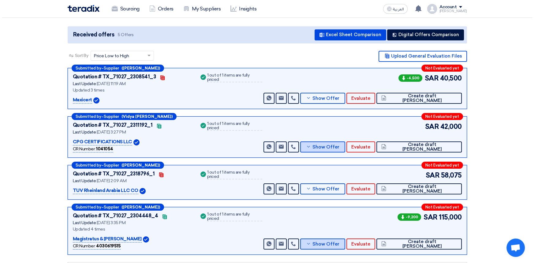
scroll to position [0, 0]
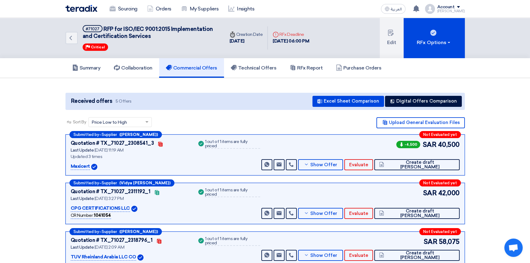
click at [84, 7] on img at bounding box center [81, 8] width 32 height 7
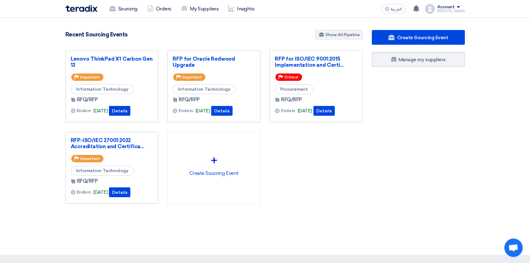
click at [459, 6] on div "Account" at bounding box center [451, 7] width 28 height 5
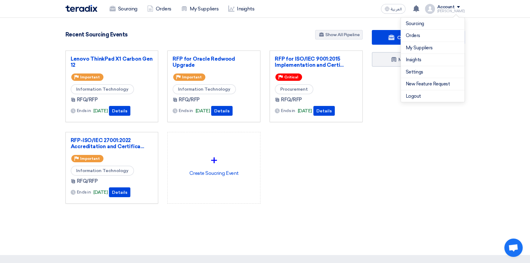
click at [418, 142] on div "Create Sourcing Event Manage my suppliers" at bounding box center [418, 129] width 102 height 198
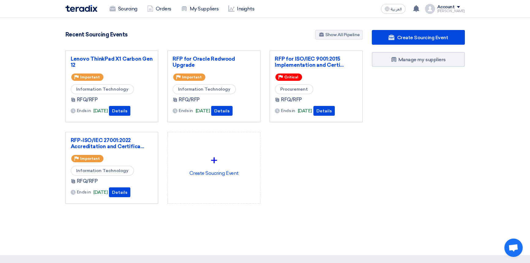
click at [491, 11] on nav "Sourcing Orders My Suppliers Insights العربية ع You have a new offer for 'RFP f…" at bounding box center [265, 9] width 530 height 18
click at [351, 3] on div "Sourcing Orders My Suppliers Insights العربية ع You have a new offer for 'RFP f…" at bounding box center [265, 8] width 408 height 17
click at [479, 9] on nav "Sourcing Orders My Suppliers Insights العربية ع You have a new offer for 'RFP f…" at bounding box center [265, 9] width 530 height 18
click at [360, 9] on div "Sourcing Orders My Suppliers Insights العربية ع You have a new offer for 'RFP f…" at bounding box center [265, 8] width 408 height 17
click at [460, 6] on span at bounding box center [458, 7] width 3 height 2
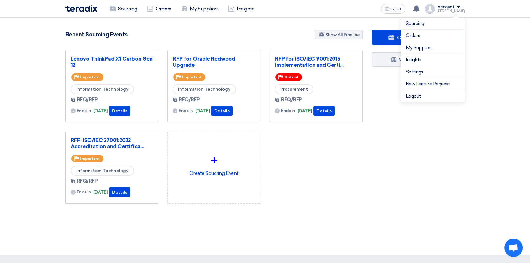
click at [484, 9] on nav "Sourcing Orders My Suppliers Insights العربية ع You have a new offer for 'RFP f…" at bounding box center [265, 9] width 530 height 18
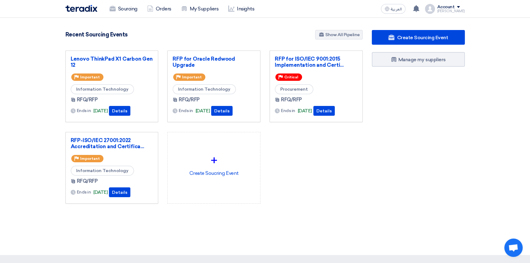
click at [477, 8] on nav "Sourcing Orders My Suppliers Insights العربية ع You have a new offer for 'RFP f…" at bounding box center [265, 9] width 530 height 18
click at [360, 14] on div "Sourcing Orders My Suppliers Insights العربية ع You have a new offer for 'RFP f…" at bounding box center [265, 8] width 408 height 17
click at [341, 175] on div "Lenovo ThinkPad X1 Carbon Gen 12 Priority Important Information Technology RFQ/…" at bounding box center [214, 131] width 306 height 163
drag, startPoint x: 307, startPoint y: 225, endPoint x: 45, endPoint y: 26, distance: 329.0
click at [45, 26] on section "4865 RFx remaining 10 Auctions remaining Create Sourcing Event" at bounding box center [265, 131] width 530 height 227
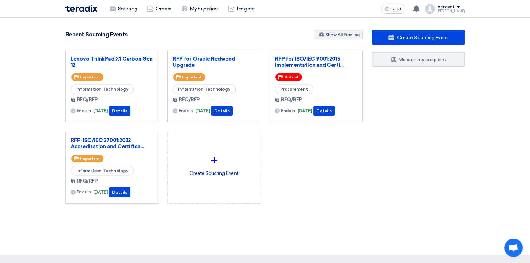
click at [43, 43] on section "4865 RFx remaining 10 Auctions remaining Create Sourcing Event" at bounding box center [265, 131] width 530 height 227
click at [89, 40] on div "Recent Sourcing Events Show All Pipeline" at bounding box center [213, 35] width 297 height 11
click at [313, 156] on div "Lenovo ThinkPad X1 Carbon Gen 12 Priority Important Information Technology RFQ/…" at bounding box center [214, 131] width 306 height 163
click at [278, 24] on section "4865 RFx remaining 10 Auctions remaining Create Sourcing Event" at bounding box center [265, 131] width 530 height 227
click at [382, 199] on div "Create Sourcing Event Manage my suppliers" at bounding box center [418, 129] width 102 height 198
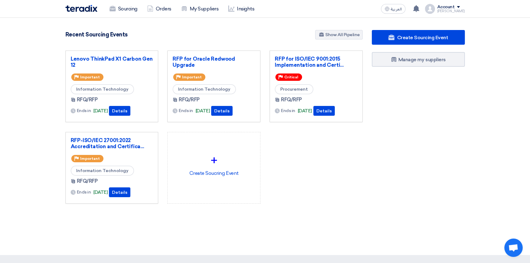
click at [303, 174] on div "Lenovo ThinkPad X1 Carbon Gen 12 Priority Important Information Technology RFQ/…" at bounding box center [214, 131] width 306 height 163
click at [297, 169] on div "Lenovo ThinkPad X1 Carbon Gen 12 Priority Important Information Technology RFQ/…" at bounding box center [214, 131] width 306 height 163
click at [316, 158] on div "Lenovo ThinkPad X1 Carbon Gen 12 Priority Important Information Technology RFQ/…" at bounding box center [214, 131] width 306 height 163
click at [455, 6] on div "Account" at bounding box center [445, 7] width 17 height 5
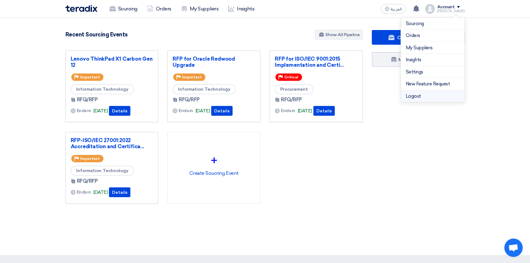
click at [418, 99] on li "Logout" at bounding box center [433, 96] width 64 height 12
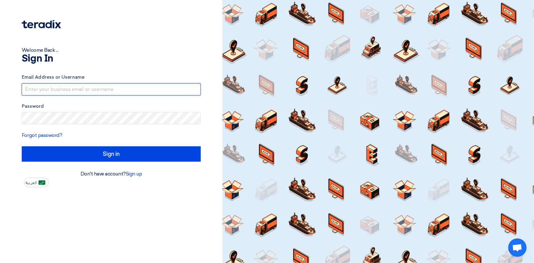
type input "faizan.ahmed@cenomi.com"
